Goal: Navigation & Orientation: Find specific page/section

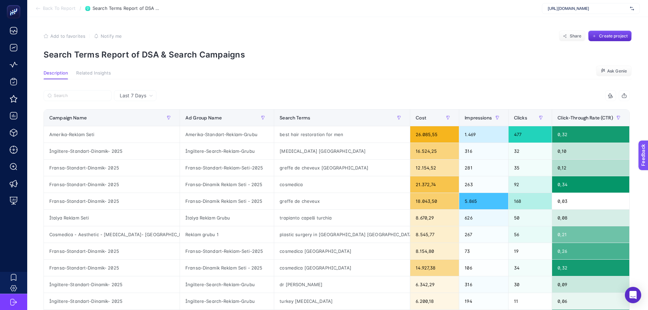
click at [506, 37] on div "Add to favorites false Notify me Share Create project" at bounding box center [338, 36] width 588 height 11
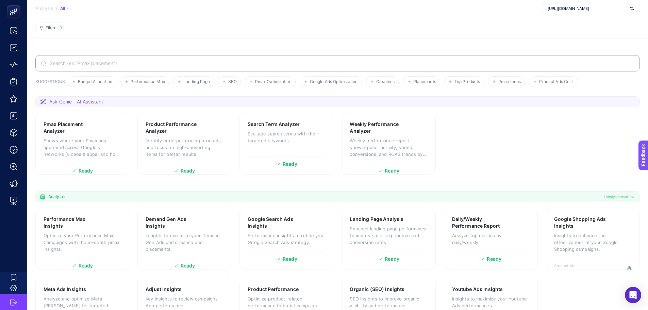
click at [351, 32] on section "Filter 0" at bounding box center [337, 28] width 621 height 22
click at [525, 22] on section "Filter 0" at bounding box center [337, 28] width 621 height 22
click at [327, 39] on section "SUGGESTIONS Budget Allocation Performance Max Landing Page SEO Pmax Optimizatio…" at bounding box center [337, 193] width 621 height 309
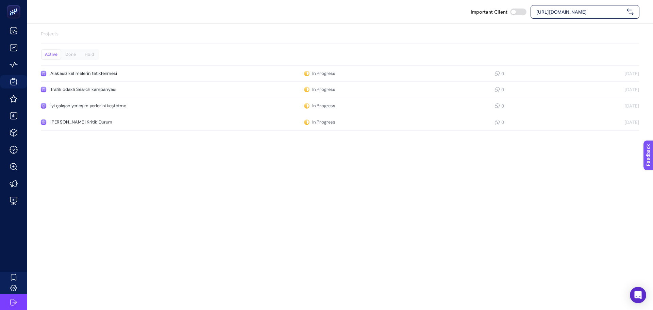
click at [372, 260] on div "Important Client https://cosmedica.com Projects Active Done Hold Alakasız kelim…" at bounding box center [326, 155] width 653 height 310
